Goal: Task Accomplishment & Management: Use online tool/utility

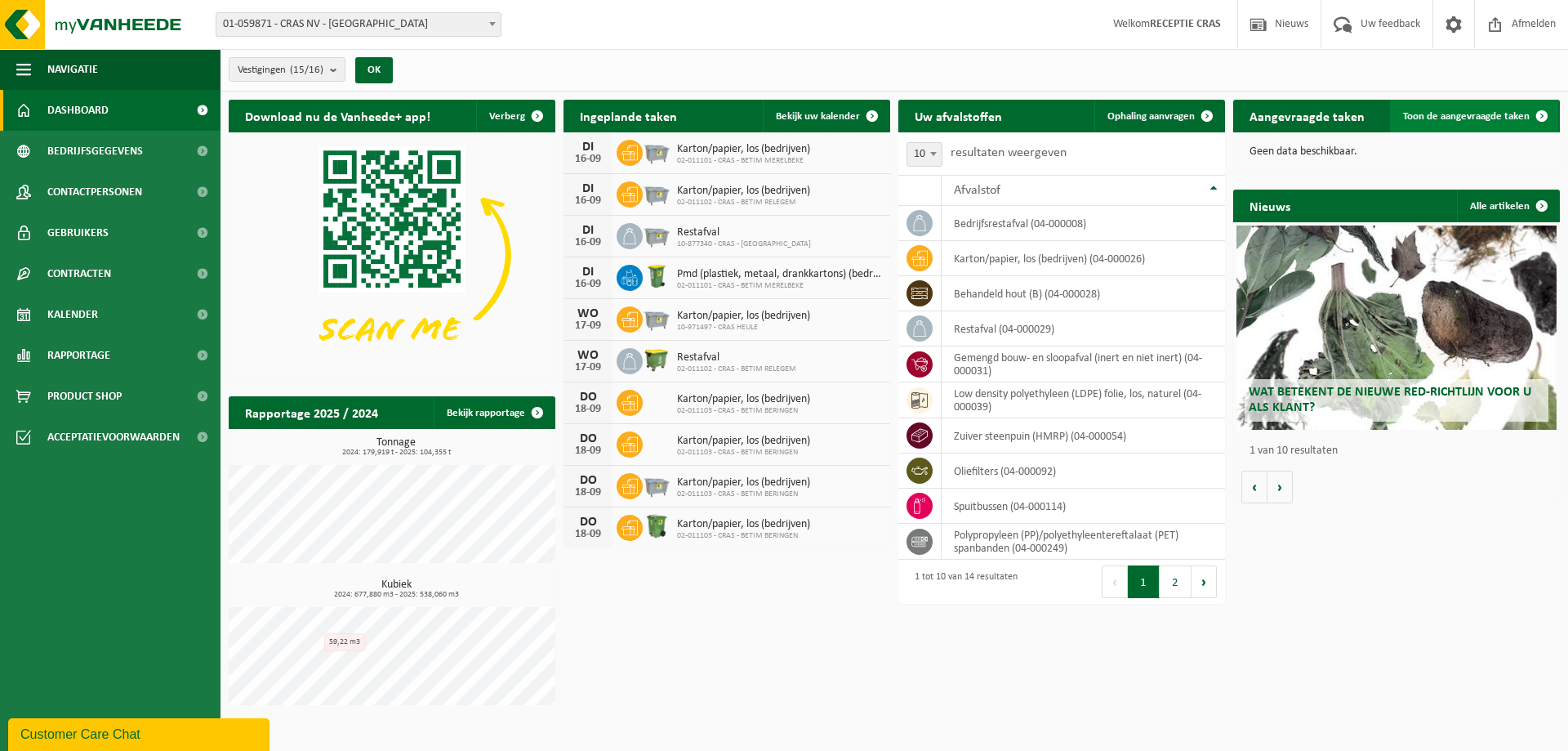
click at [1432, 117] on span "Toon de aangevraagde taken" at bounding box center [1466, 115] width 127 height 10
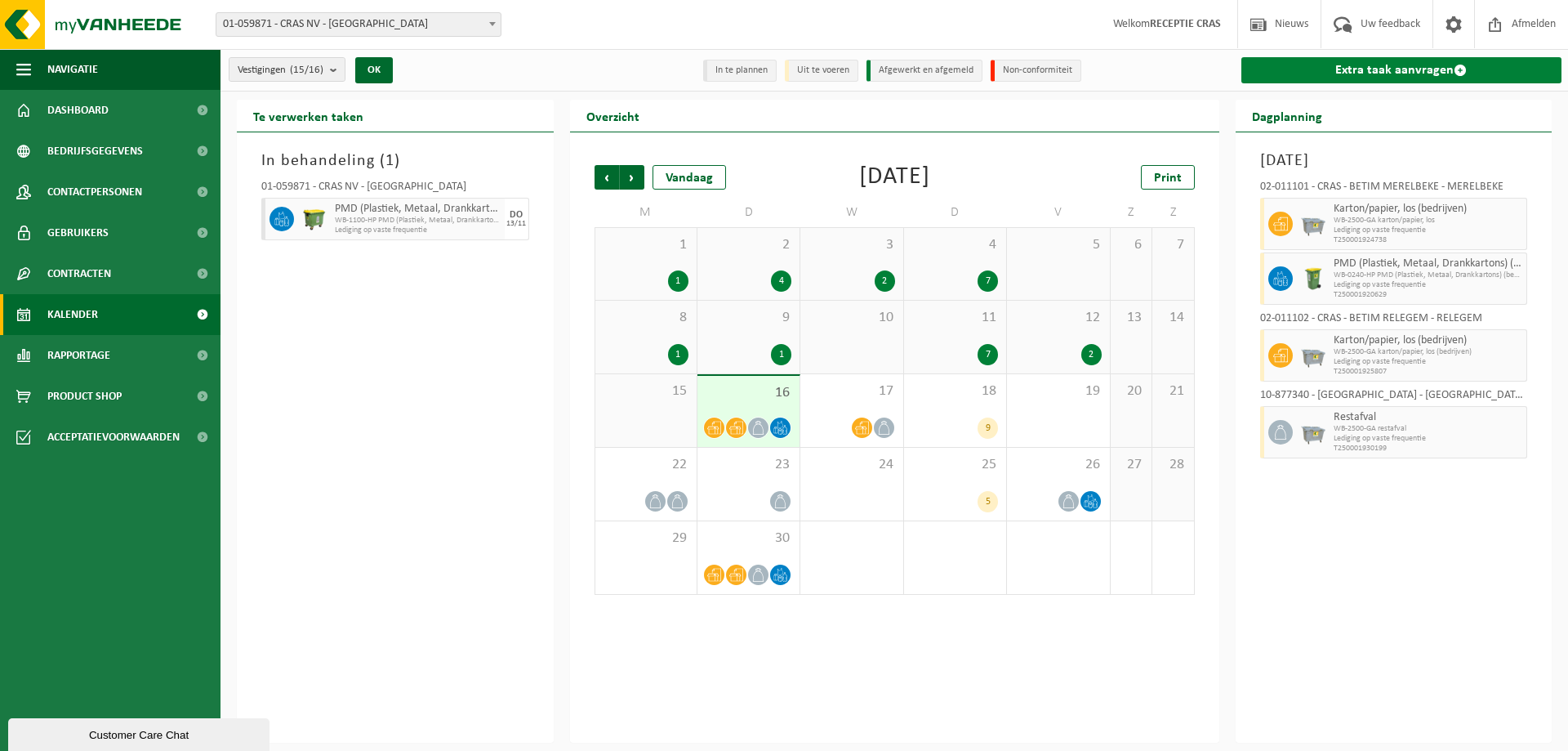
click at [1400, 60] on link "Extra taak aanvragen" at bounding box center [1402, 70] width 321 height 26
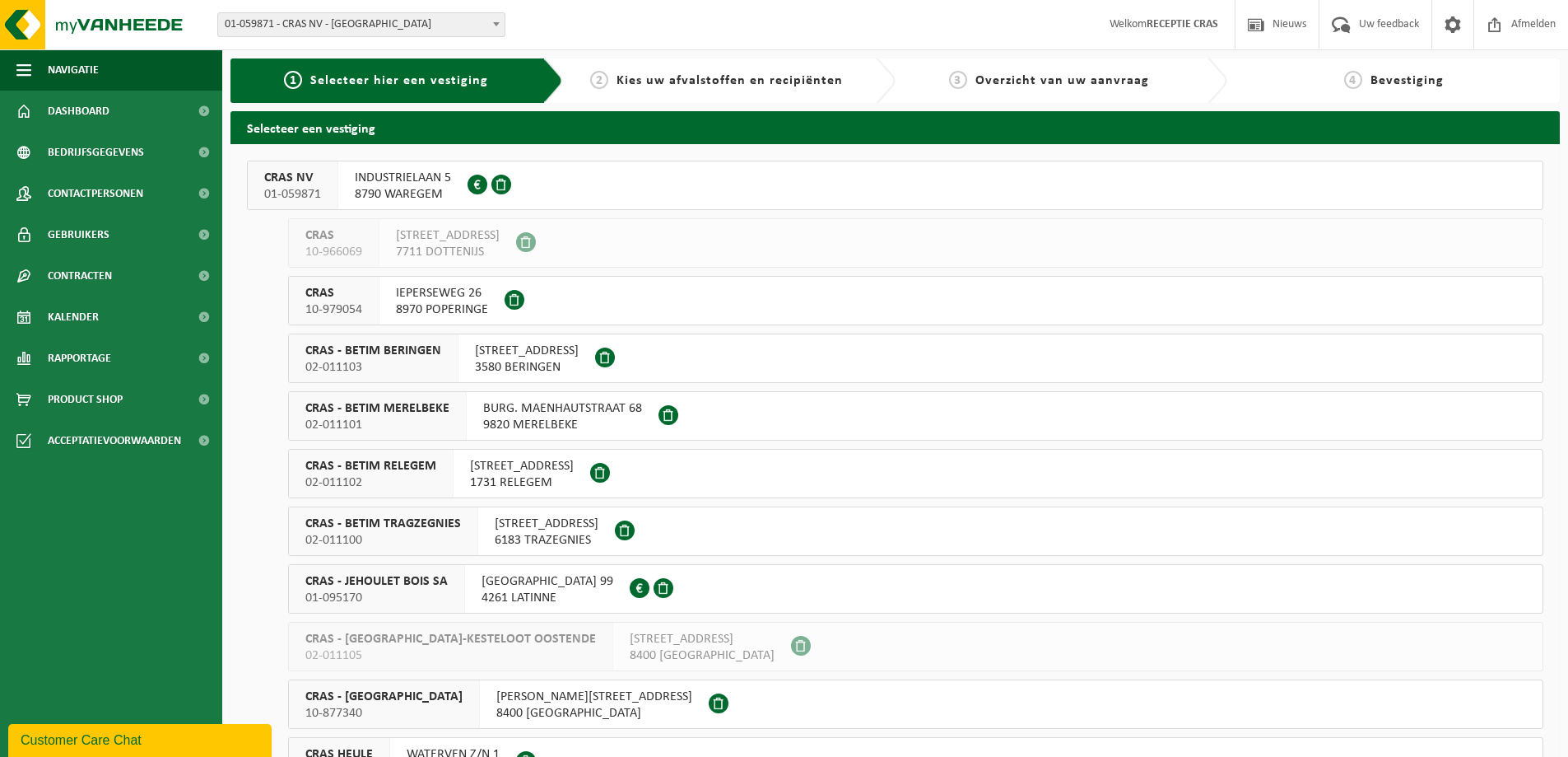
click at [300, 181] on span "CRAS NV" at bounding box center [292, 177] width 57 height 16
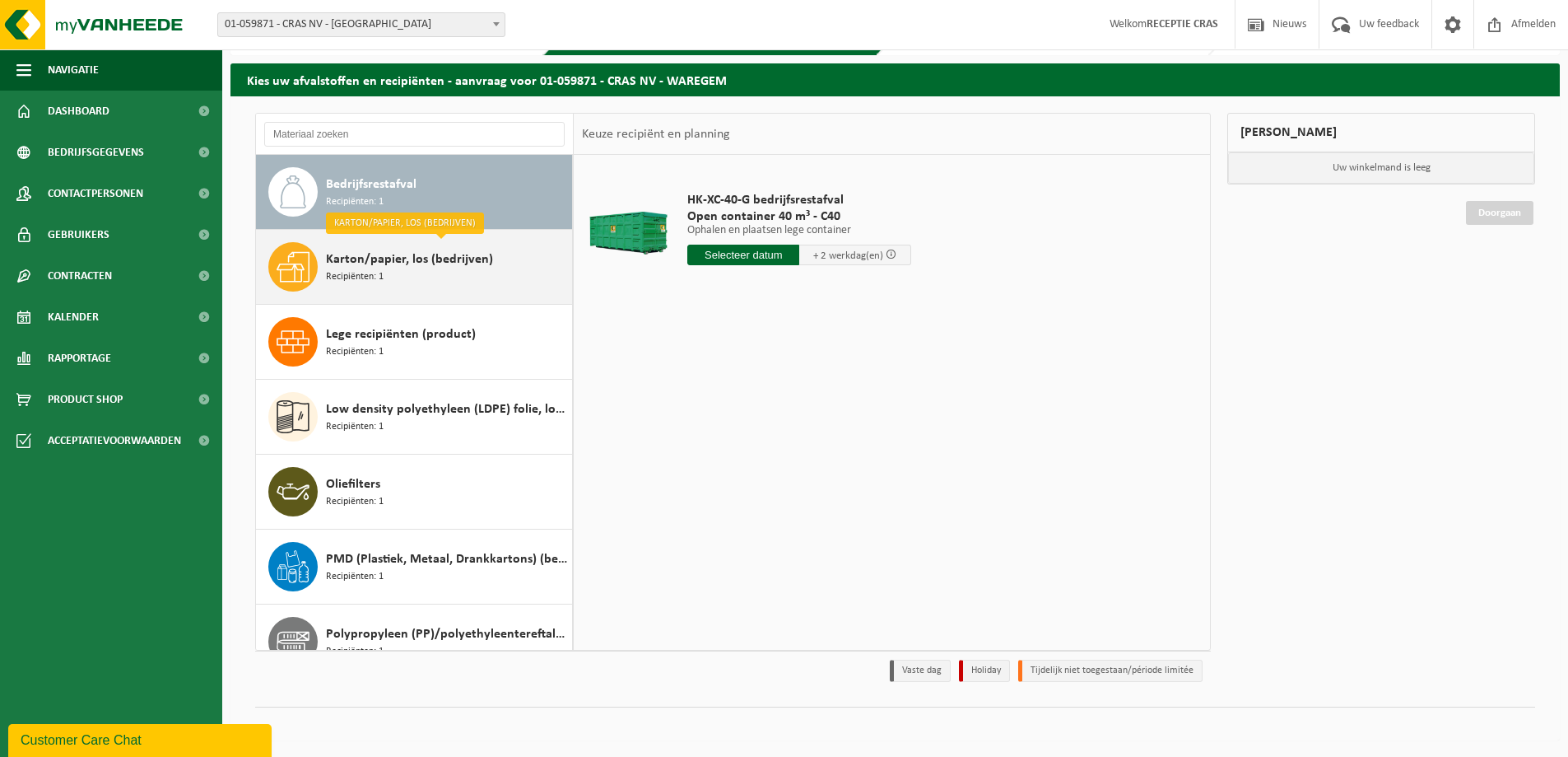
click at [397, 255] on span "Karton/papier, los (bedrijven)" at bounding box center [409, 259] width 167 height 20
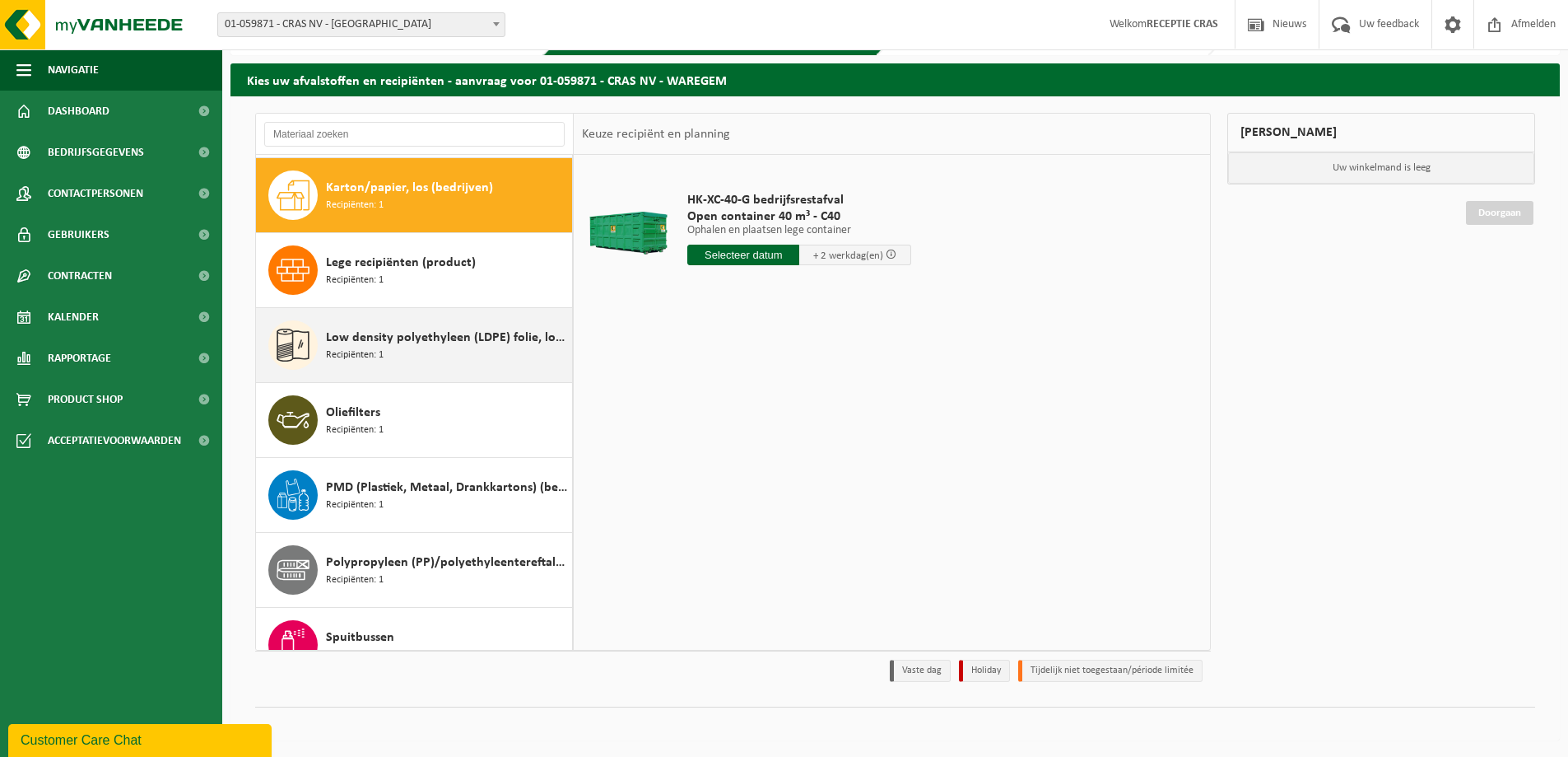
scroll to position [75, 0]
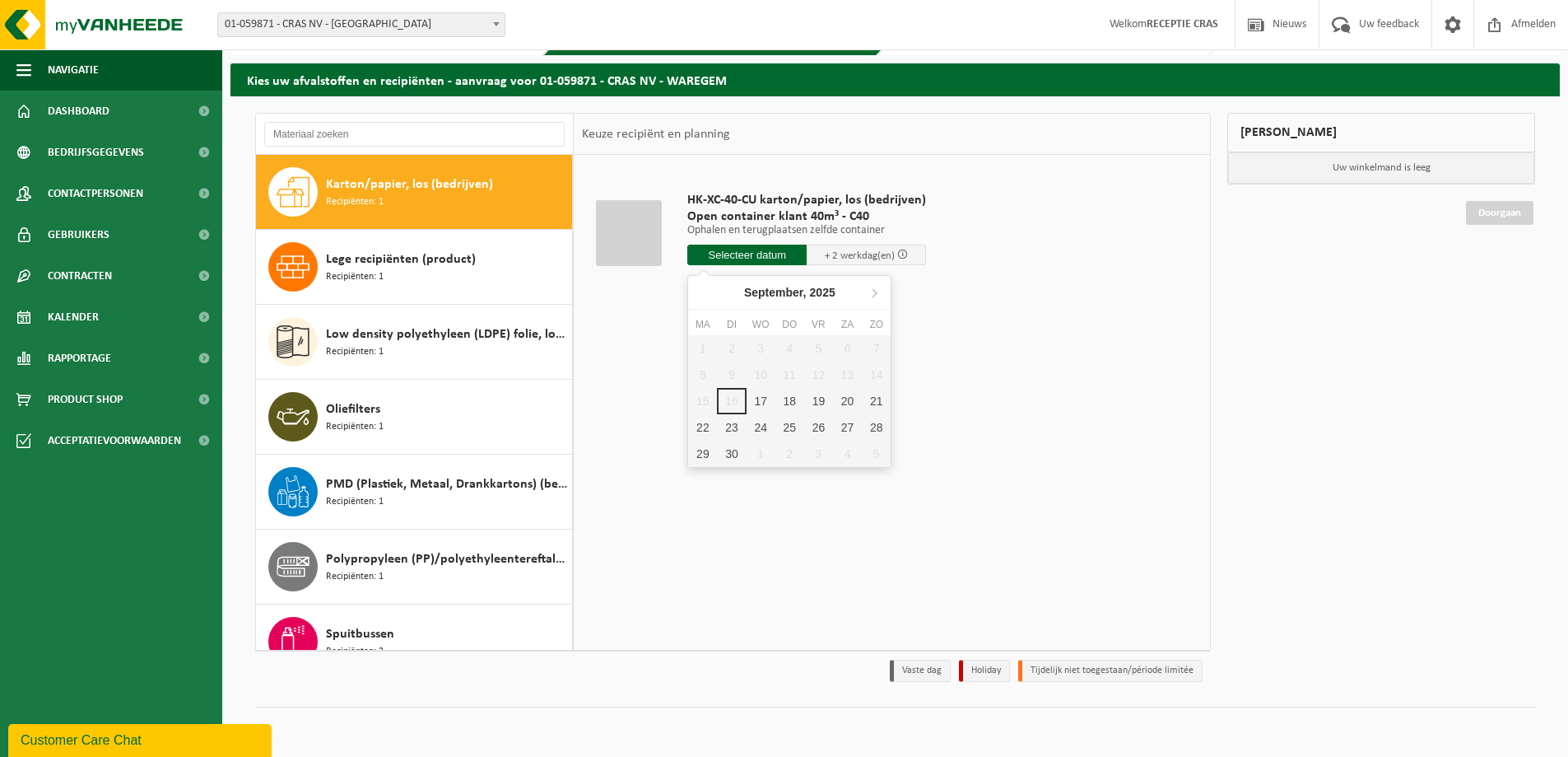
click at [752, 252] on input "text" at bounding box center [747, 255] width 119 height 21
click at [789, 403] on div "18" at bounding box center [790, 401] width 28 height 26
type input "Van 2025-09-18"
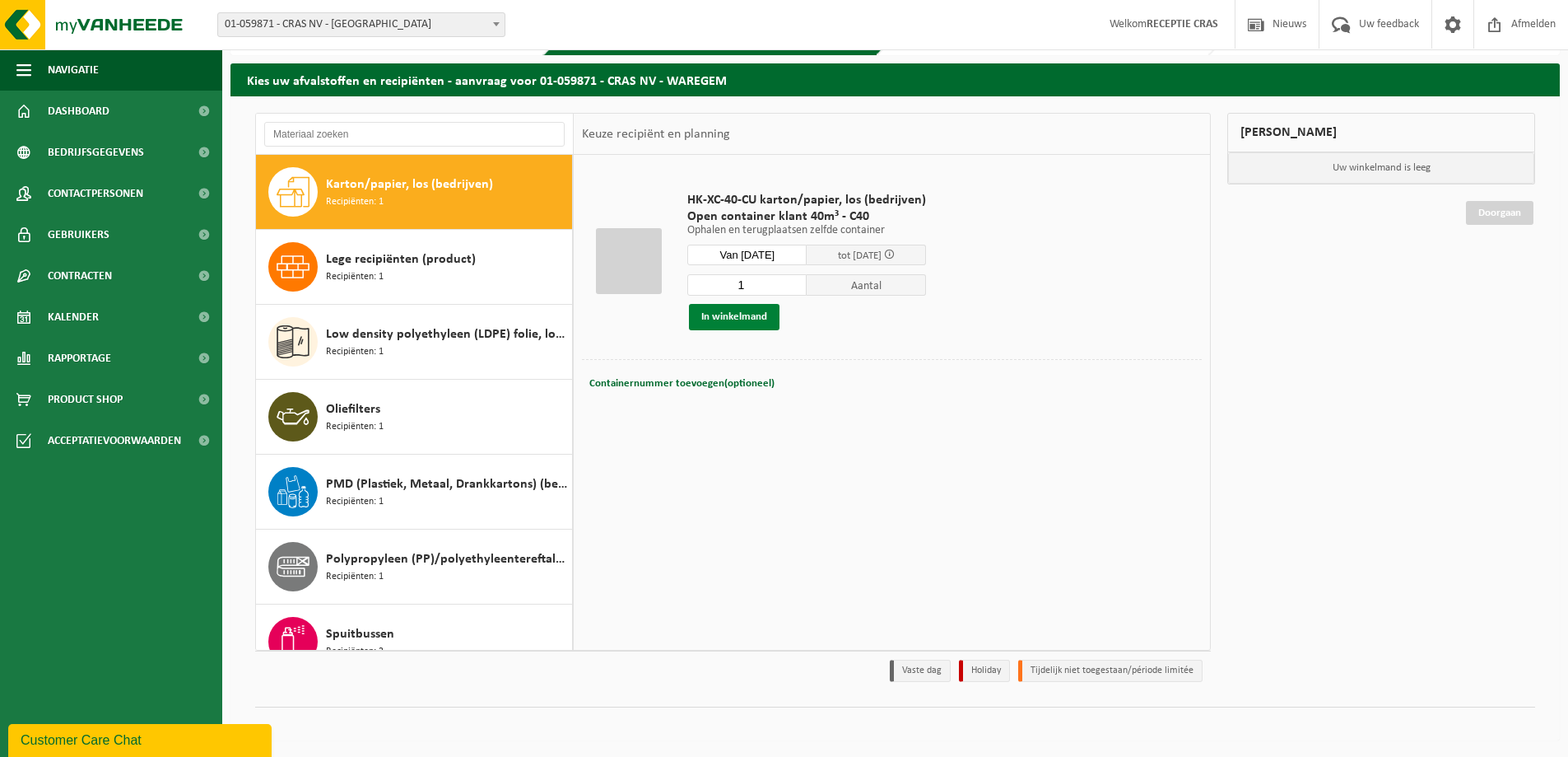
click at [718, 317] on button "In winkelmand" at bounding box center [734, 317] width 91 height 26
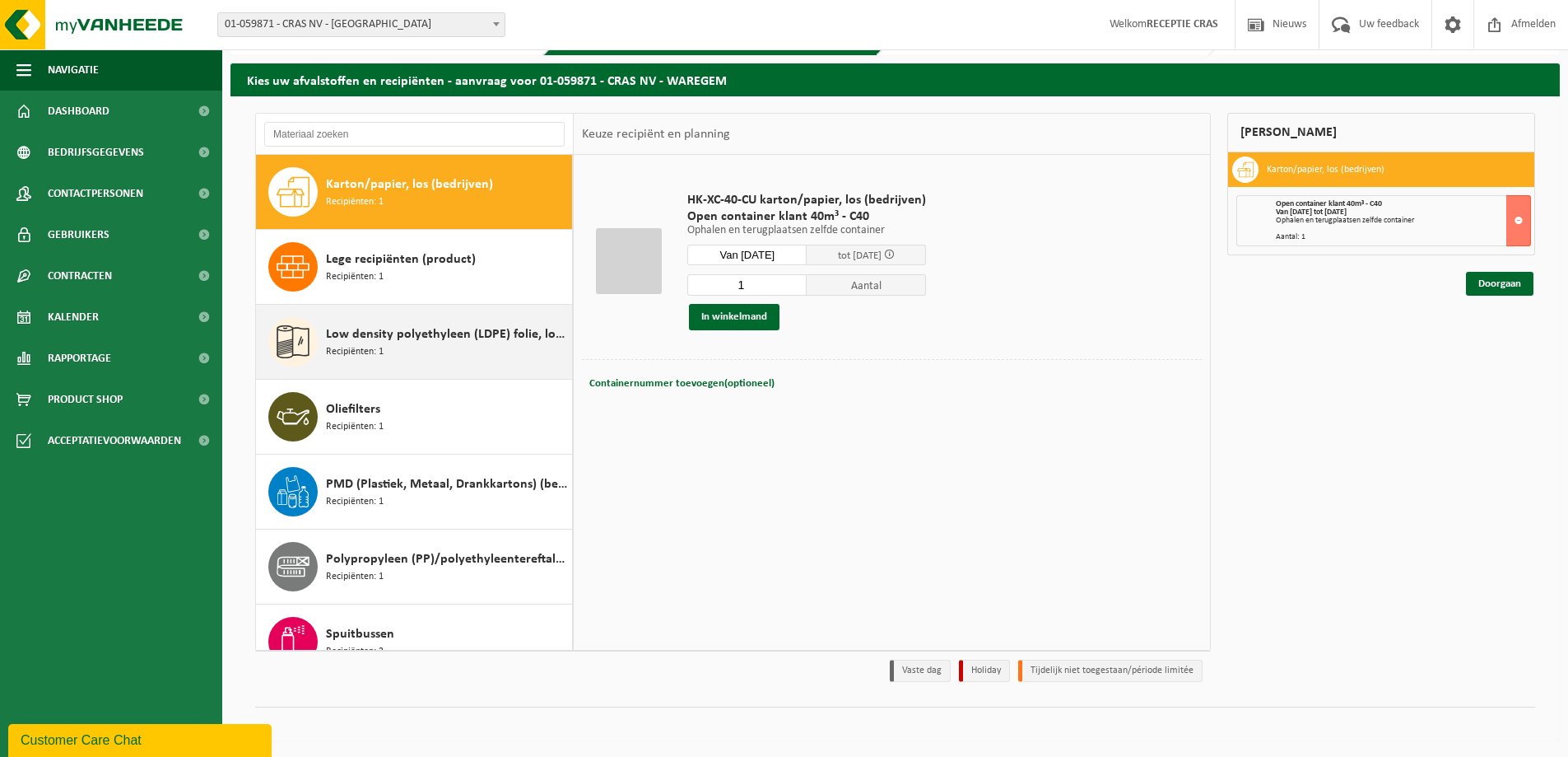
click at [375, 334] on span "Low density polyethyleen (LDPE) folie, los, naturel" at bounding box center [447, 334] width 242 height 20
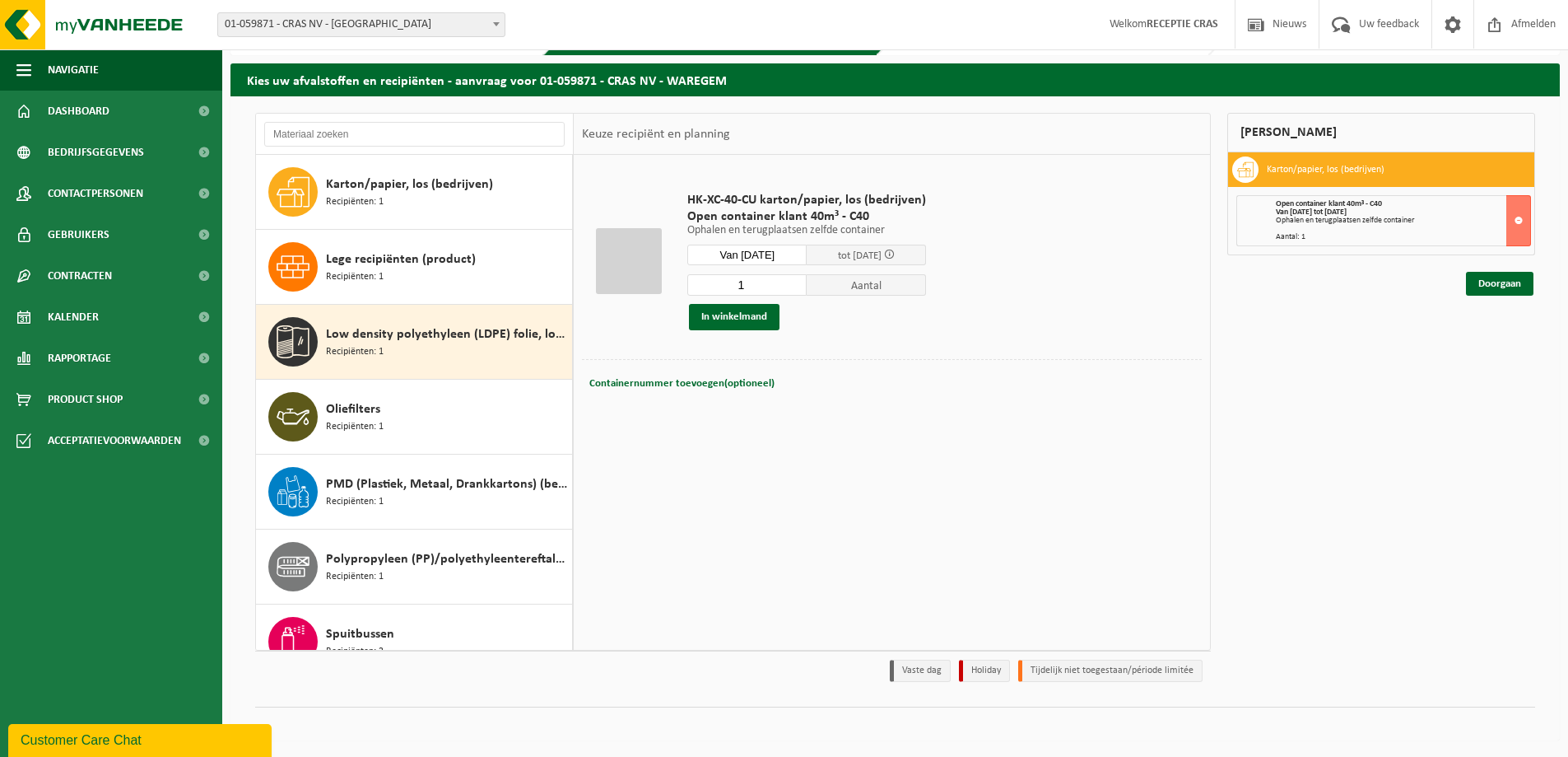
scroll to position [104, 0]
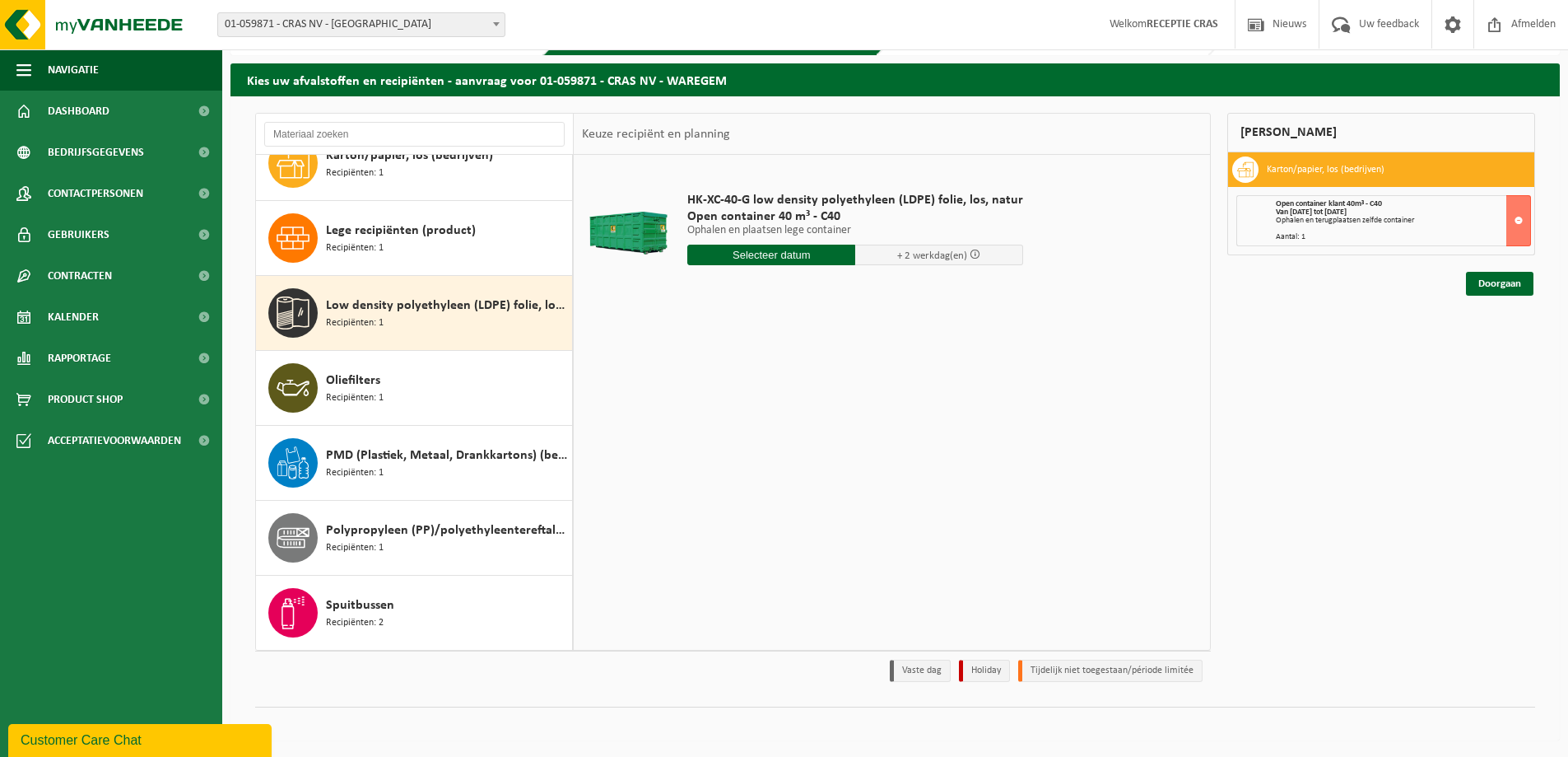
click at [747, 255] on input "text" at bounding box center [772, 255] width 168 height 21
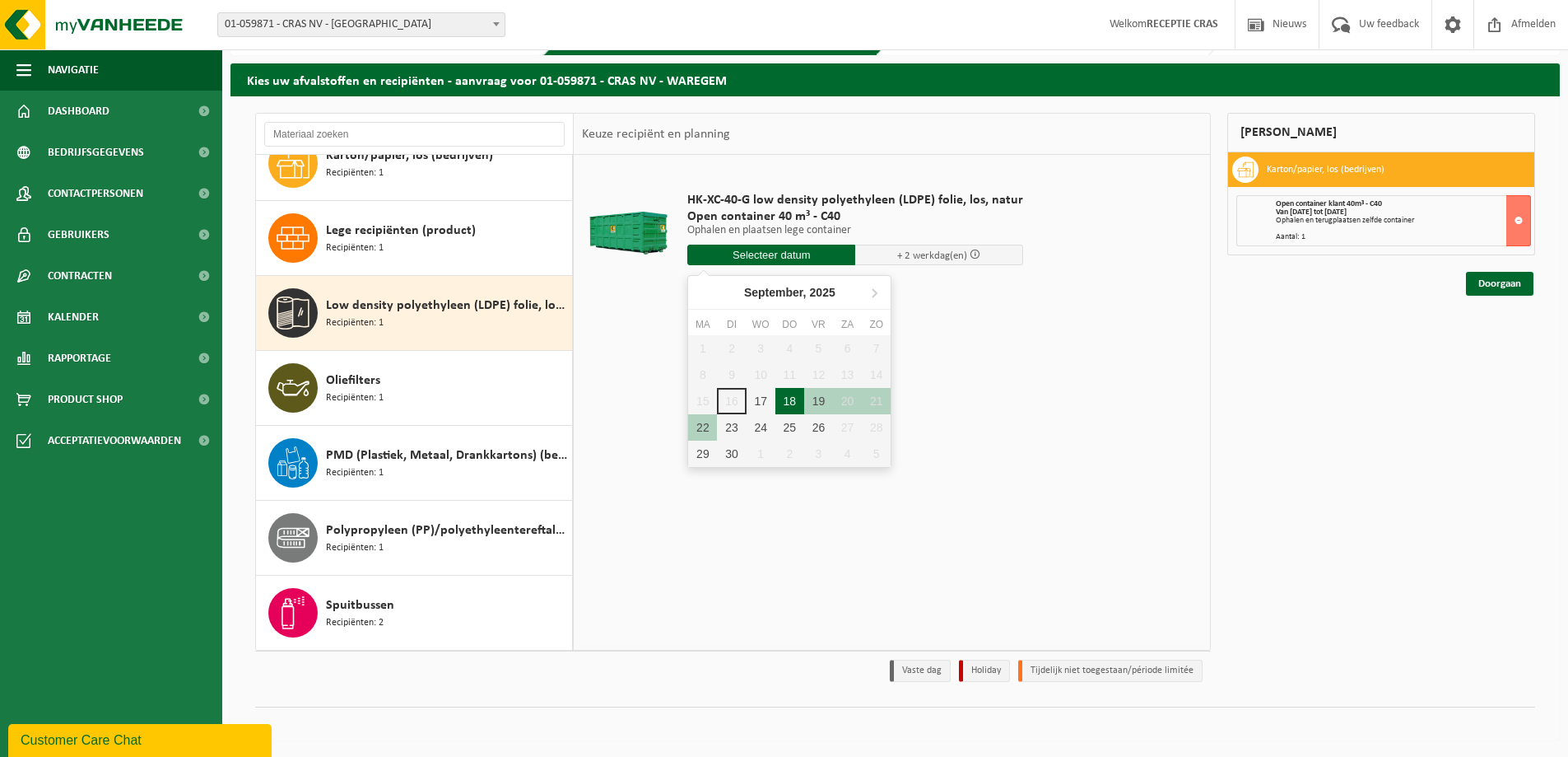
click at [788, 402] on div "18" at bounding box center [790, 401] width 28 height 26
type input "Van 2025-09-18"
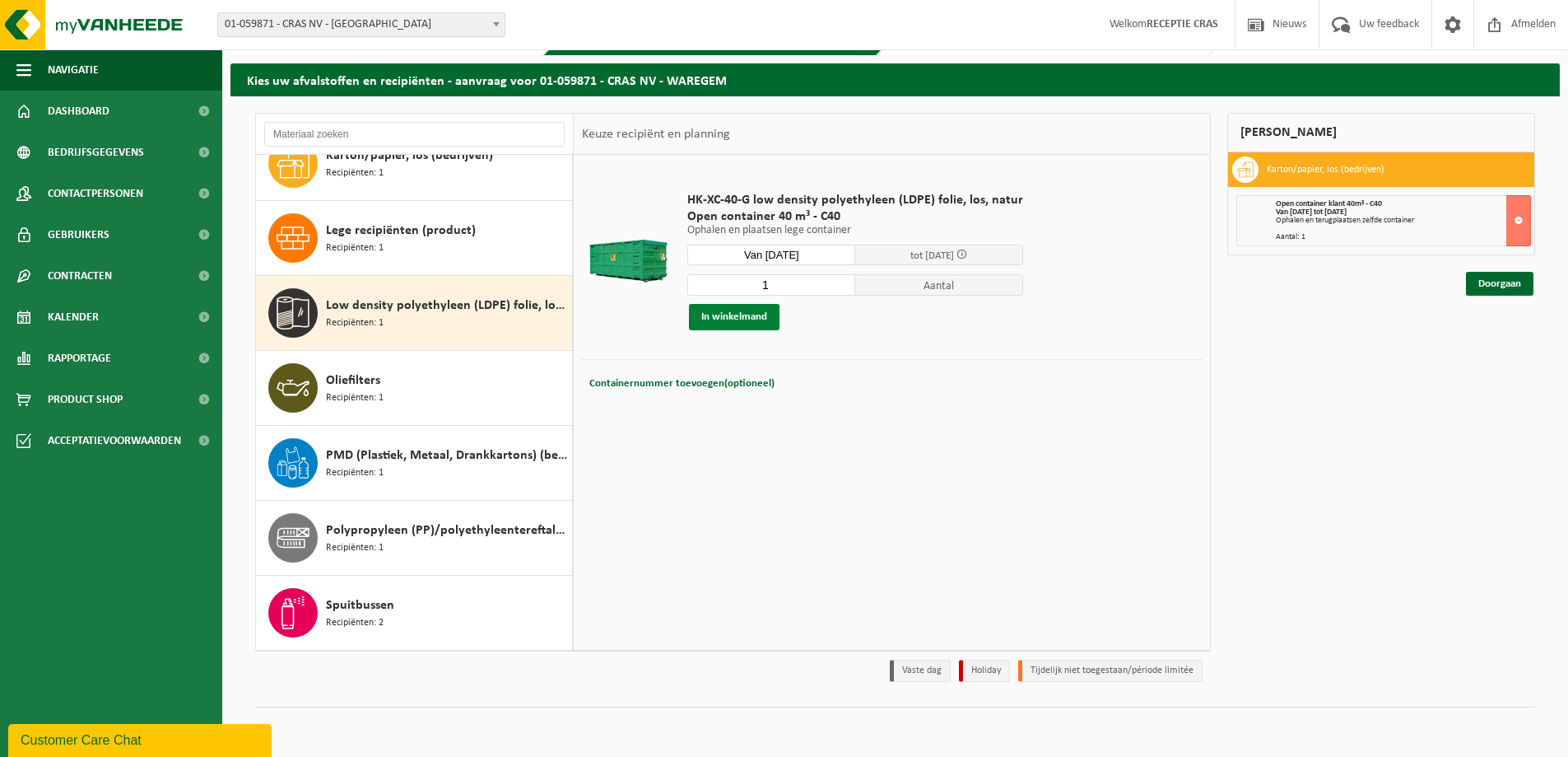
click at [773, 315] on button "In winkelmand" at bounding box center [734, 317] width 91 height 26
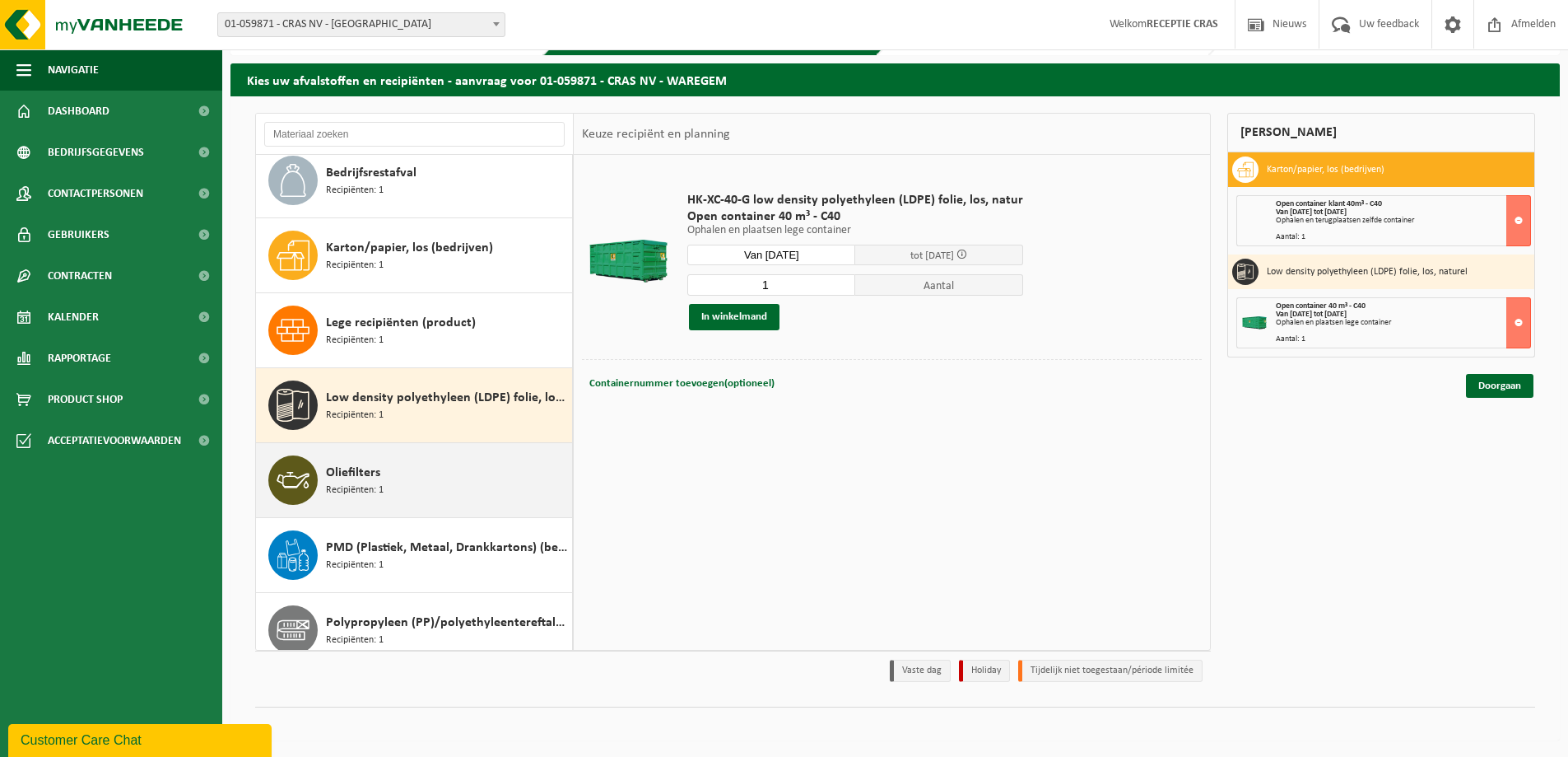
scroll to position [0, 0]
